Goal: Transaction & Acquisition: Purchase product/service

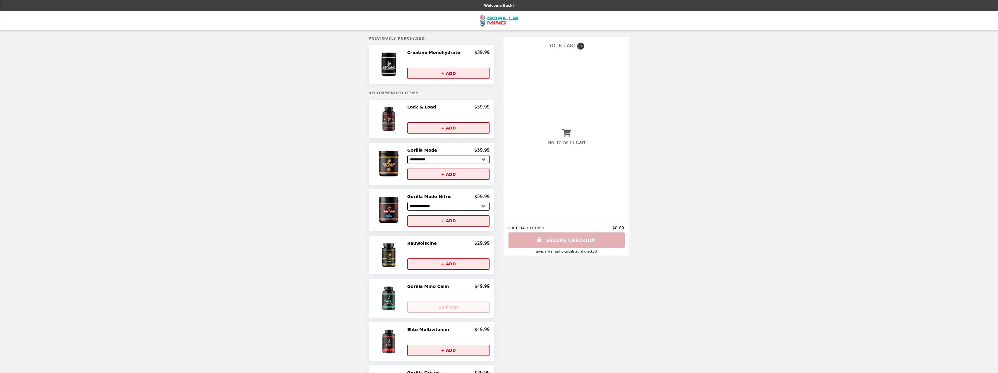
click at [401, 122] on img at bounding box center [389, 118] width 31 height 29
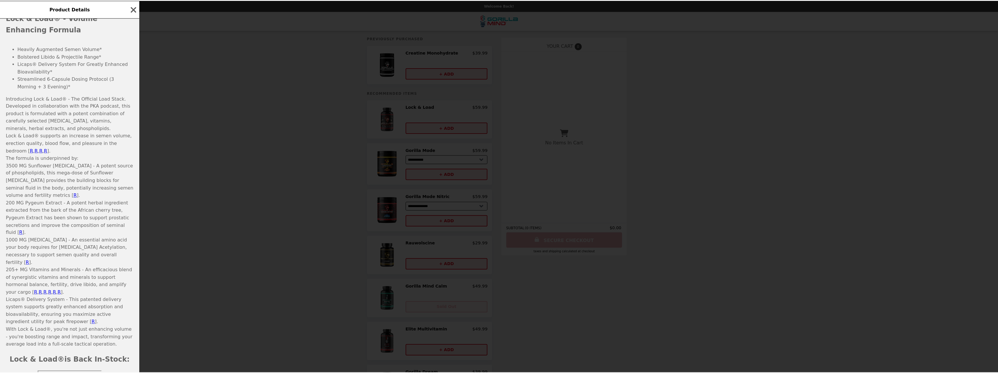
scroll to position [285, 0]
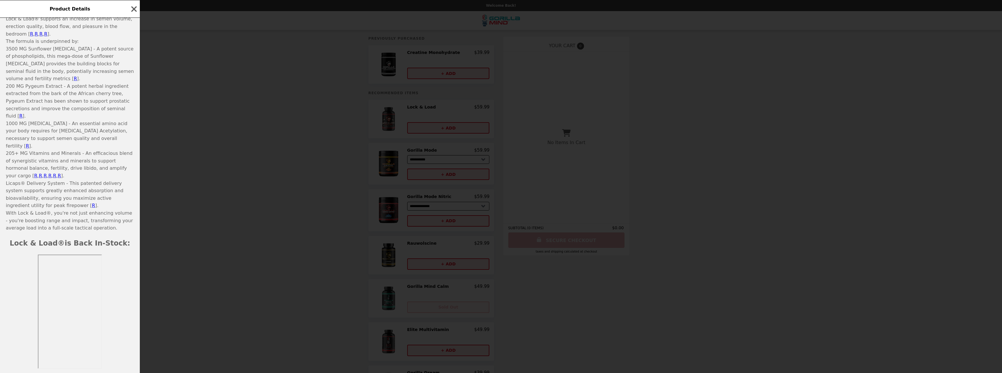
drag, startPoint x: 57, startPoint y: 237, endPoint x: 118, endPoint y: 307, distance: 93.7
click at [119, 307] on div at bounding box center [70, 311] width 128 height 114
drag, startPoint x: 99, startPoint y: 304, endPoint x: 131, endPoint y: 319, distance: 35.6
click at [131, 319] on div at bounding box center [70, 311] width 128 height 114
click at [136, 5] on icon "button" at bounding box center [134, 9] width 9 height 9
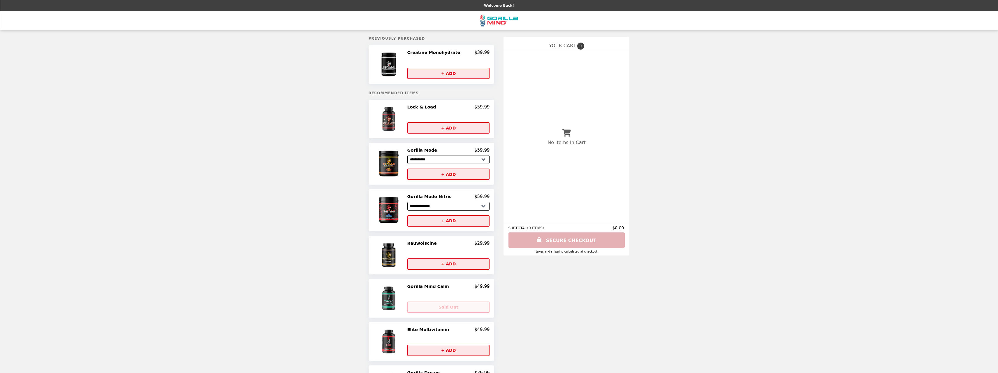
click at [388, 167] on img at bounding box center [389, 163] width 34 height 32
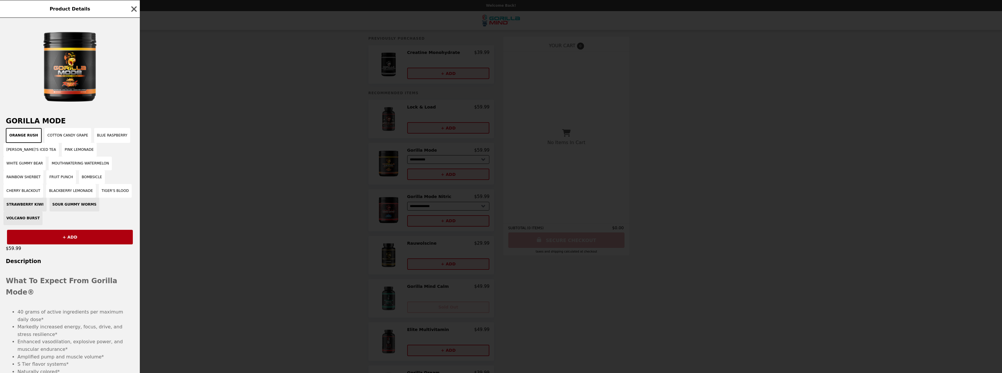
click at [124, 258] on h3 "Description" at bounding box center [70, 261] width 140 height 6
click at [173, 152] on div "Product Details Gorilla Mode Orange Rush Cotton Candy Grape Blue Raspberry Patt…" at bounding box center [501, 186] width 1002 height 373
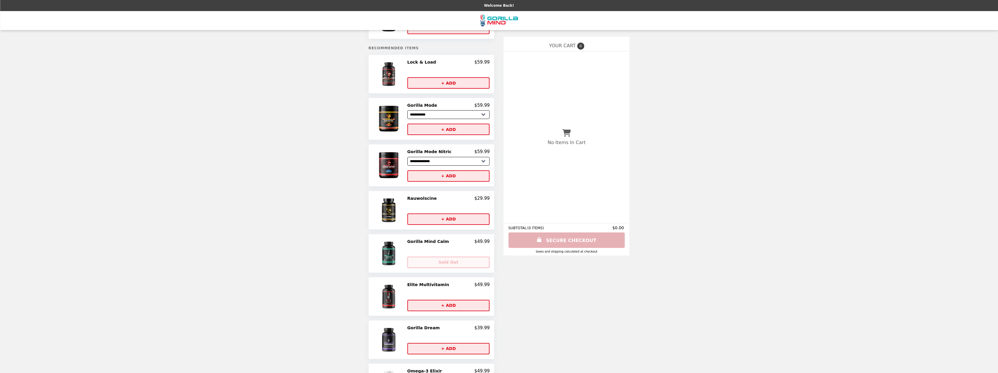
scroll to position [58, 0]
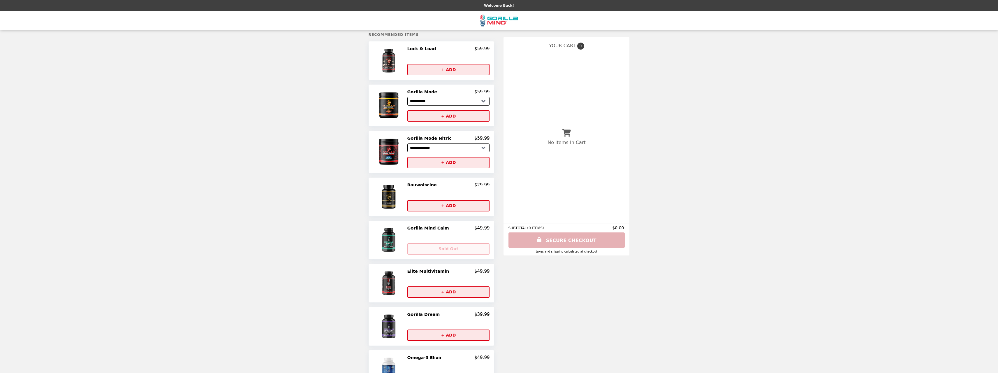
click at [390, 196] on img at bounding box center [389, 196] width 31 height 29
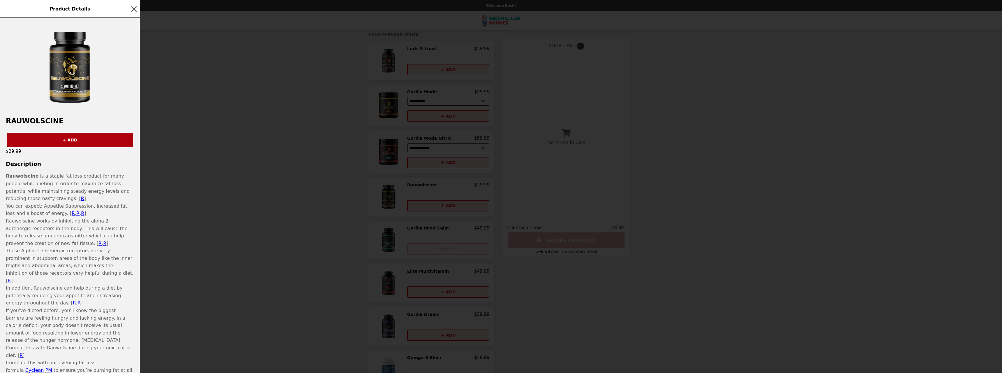
click at [292, 213] on div "Product Details Rauwolscine + ADD $29.99 Description Rauwolscine is a staple fa…" at bounding box center [501, 186] width 1002 height 373
